Goal: Task Accomplishment & Management: Complete application form

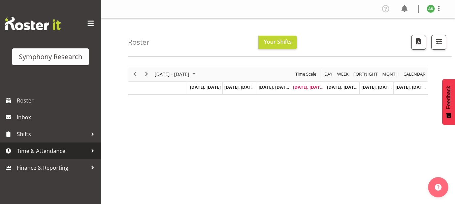
click at [61, 156] on span "Time & Attendance" at bounding box center [52, 151] width 71 height 10
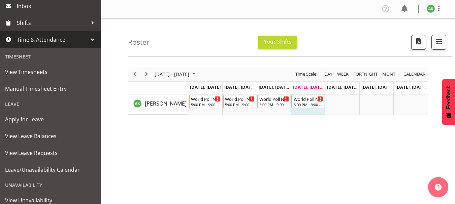
scroll to position [113, 0]
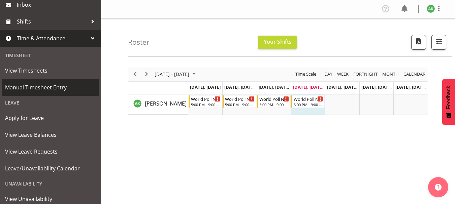
click at [53, 90] on span "Manual Timesheet Entry" at bounding box center [50, 87] width 91 height 10
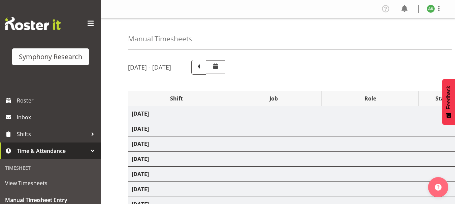
select select "48116"
select select "10527"
select select "47"
select select "48116"
select select "10527"
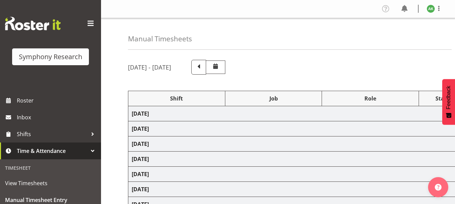
select select "47"
select select "48116"
select select "10527"
select select "47"
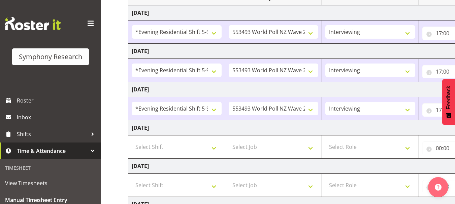
scroll to position [111, 0]
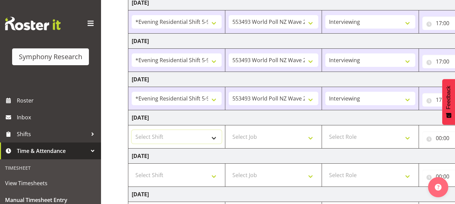
click at [216, 139] on select "Select Shift !!Weekend Residential (Roster IT Shift Label) *Business 9/10am ~ 4…" at bounding box center [177, 136] width 90 height 13
select select "48116"
click at [132, 130] on select "Select Shift !!Weekend Residential (Roster IT Shift Label) *Business 9/10am ~ 4…" at bounding box center [177, 136] width 90 height 13
click at [307, 138] on select "Select Job 550060 IF Admin 553492 World Poll Aus Wave 2 Main 2025 553493 World …" at bounding box center [274, 136] width 90 height 13
select select "10527"
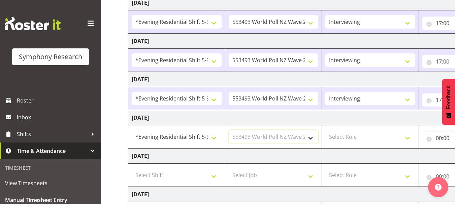
click at [229, 130] on select "Select Job 550060 IF Admin 553492 World Poll Aus Wave 2 Main 2025 553493 World …" at bounding box center [274, 136] width 90 height 13
click at [408, 140] on select "Select Role Briefing Interviewing" at bounding box center [370, 136] width 90 height 13
select select "47"
click at [325, 130] on select "Select Role Briefing Interviewing" at bounding box center [370, 136] width 90 height 13
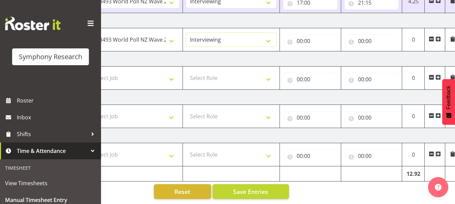
scroll to position [0, 144]
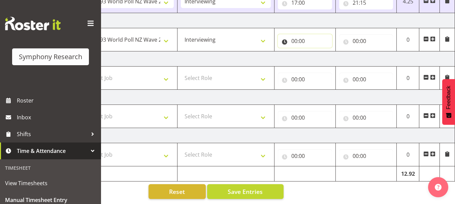
click at [293, 38] on input "00:00" at bounding box center [305, 40] width 54 height 13
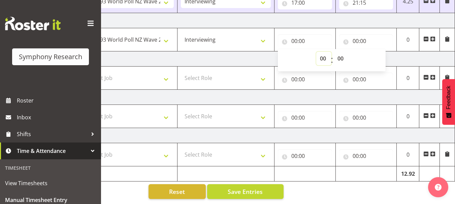
click at [322, 55] on select "00 01 02 03 04 05 06 07 08 09 10 11 12 13 14 15 16 17 18 19 20 21 22 23" at bounding box center [323, 58] width 15 height 13
select select "17"
click at [316, 52] on select "00 01 02 03 04 05 06 07 08 09 10 11 12 13 14 15 16 17 18 19 20 21 22 23" at bounding box center [323, 58] width 15 height 13
type input "17:00"
click at [352, 37] on input "00:00" at bounding box center [366, 40] width 54 height 13
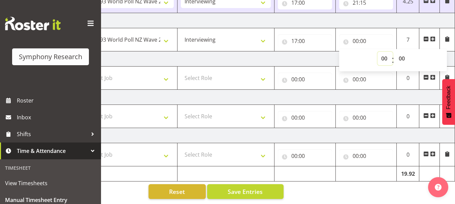
click at [384, 53] on select "00 01 02 03 04 05 06 07 08 09 10 11 12 13 14 15 16 17 18 19 20 21 22 23" at bounding box center [384, 58] width 15 height 13
select select "21"
click at [377, 52] on select "00 01 02 03 04 05 06 07 08 09 10 11 12 13 14 15 16 17 18 19 20 21 22 23" at bounding box center [384, 58] width 15 height 13
type input "21:00"
click at [401, 56] on select "00 01 02 03 04 05 06 07 08 09 10 11 12 13 14 15 16 17 18 19 20 21 22 23 24 25 2…" at bounding box center [402, 58] width 15 height 13
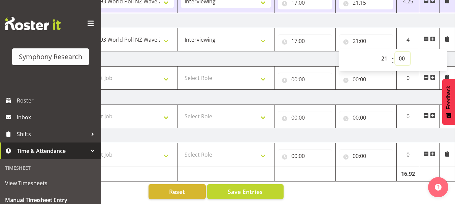
select select "15"
click at [395, 52] on select "00 01 02 03 04 05 06 07 08 09 10 11 12 13 14 15 16 17 18 19 20 21 22 23 24 25 2…" at bounding box center [402, 58] width 15 height 13
type input "21:15"
click at [319, 56] on td "Friday 19th September 2025" at bounding box center [219, 59] width 471 height 15
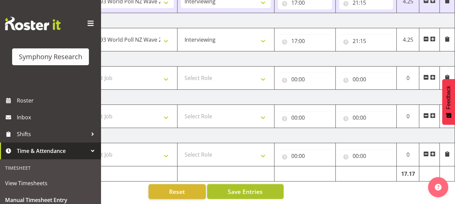
click at [252, 188] on span "Save Entries" at bounding box center [245, 192] width 35 height 9
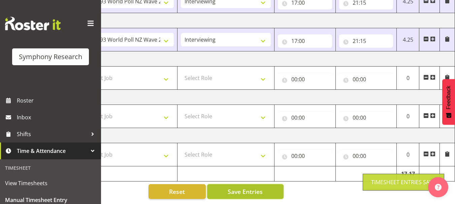
click at [252, 188] on span "Save Entries" at bounding box center [245, 192] width 35 height 9
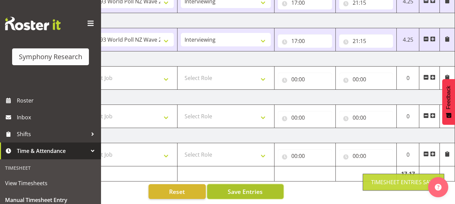
click at [252, 188] on span "Save Entries" at bounding box center [245, 192] width 35 height 9
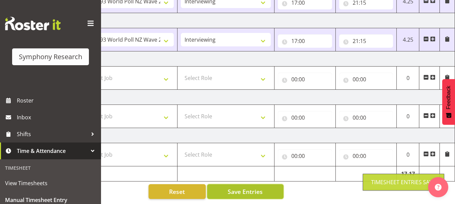
click at [252, 188] on span "Save Entries" at bounding box center [245, 192] width 35 height 9
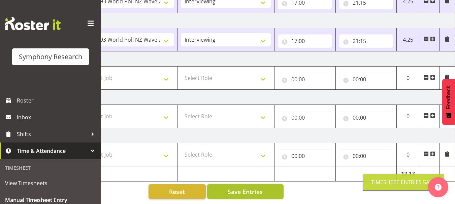
click at [252, 188] on span "Save Entries" at bounding box center [245, 192] width 35 height 9
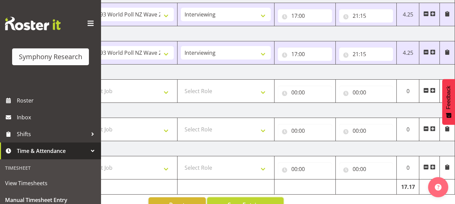
scroll to position [213, 0]
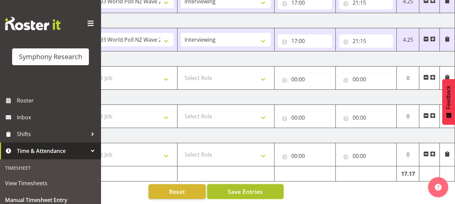
click at [256, 188] on span "Save Entries" at bounding box center [245, 192] width 35 height 9
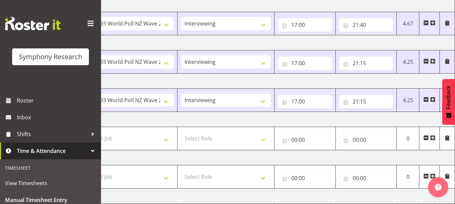
scroll to position [97, 0]
